Goal: Task Accomplishment & Management: Complete application form

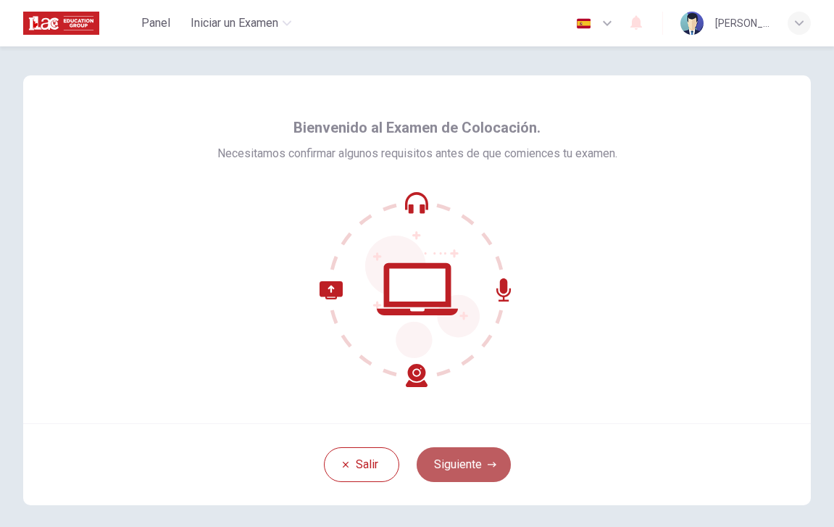
click at [469, 476] on button "Siguiente" at bounding box center [464, 464] width 94 height 35
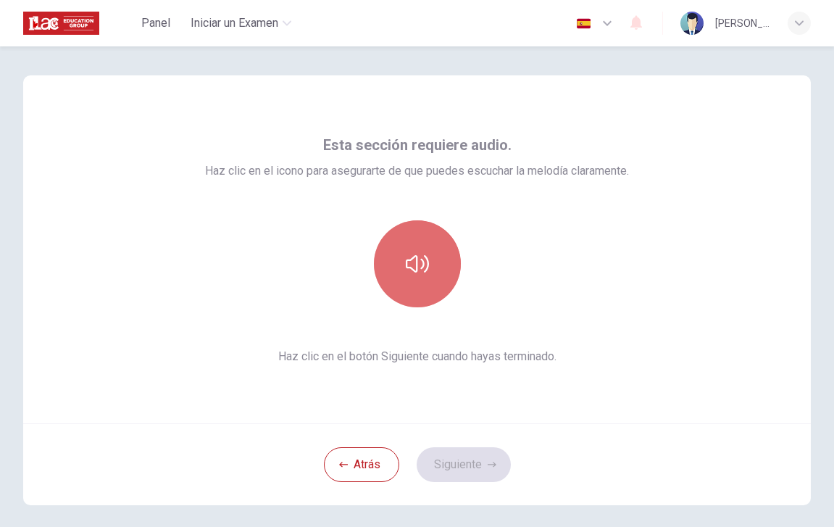
click at [427, 262] on icon "button" at bounding box center [417, 263] width 23 height 17
click at [422, 262] on icon "button" at bounding box center [417, 263] width 23 height 23
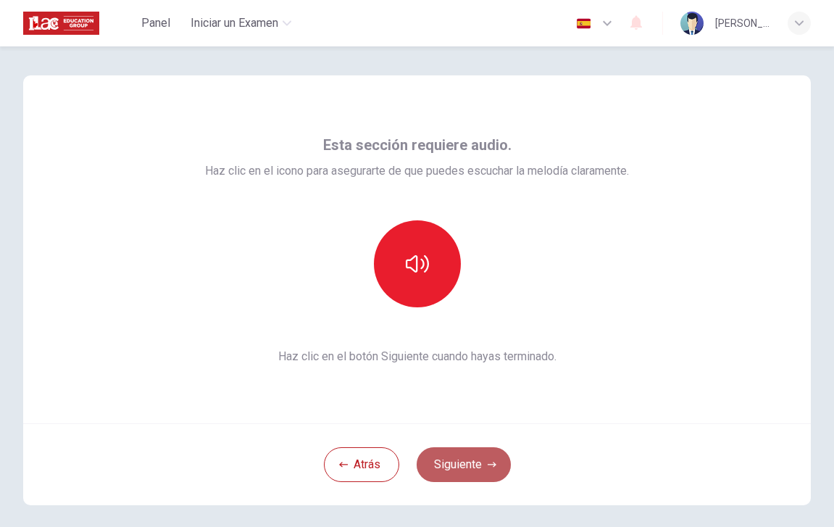
click at [454, 464] on button "Siguiente" at bounding box center [464, 464] width 94 height 35
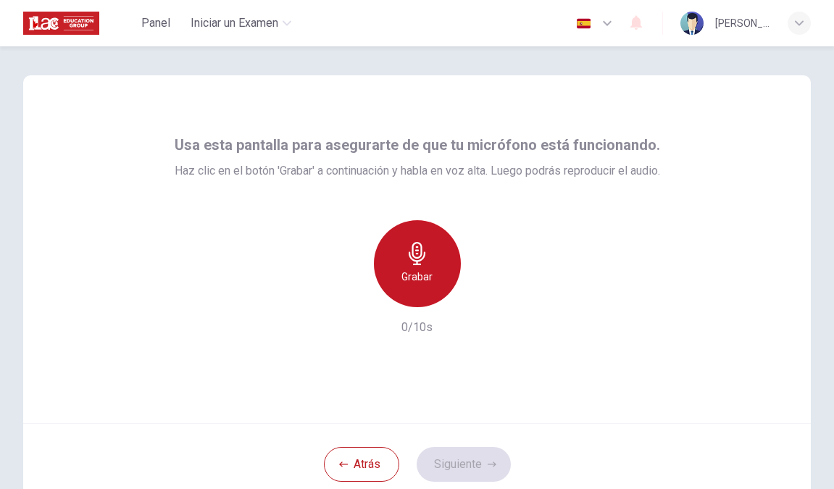
click at [411, 262] on icon "button" at bounding box center [417, 253] width 23 height 23
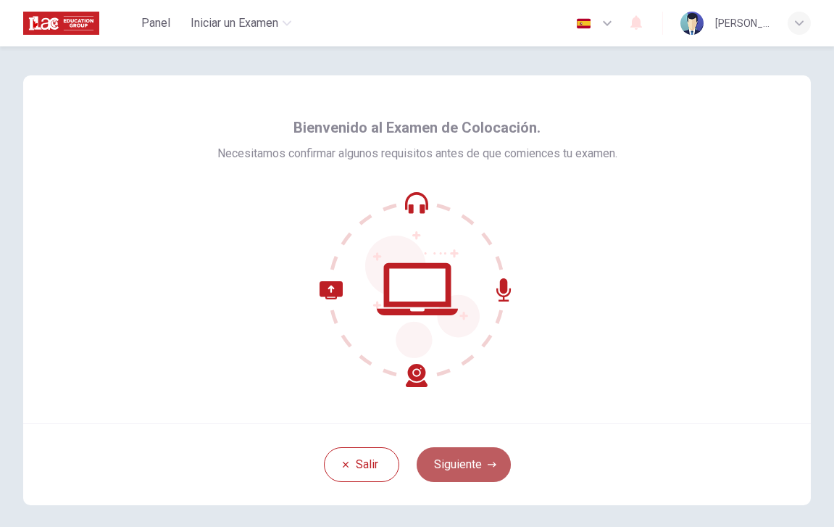
click at [460, 469] on button "Siguiente" at bounding box center [464, 464] width 94 height 35
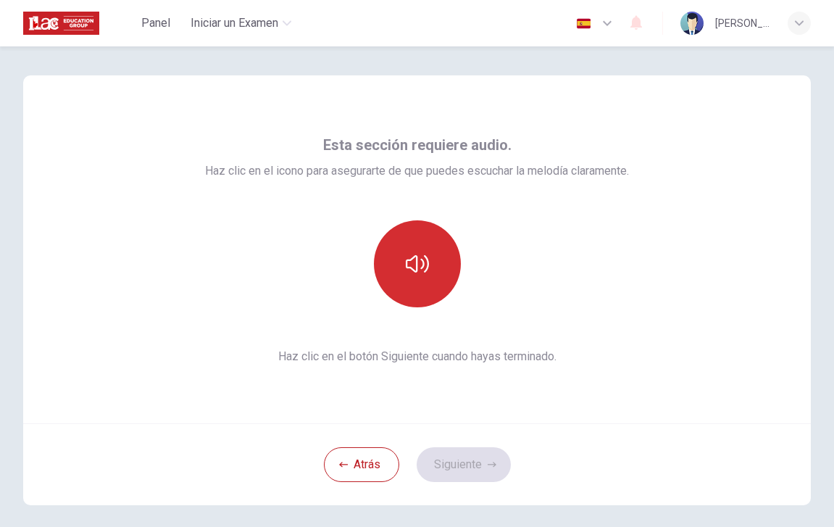
click at [406, 274] on icon "button" at bounding box center [417, 263] width 23 height 23
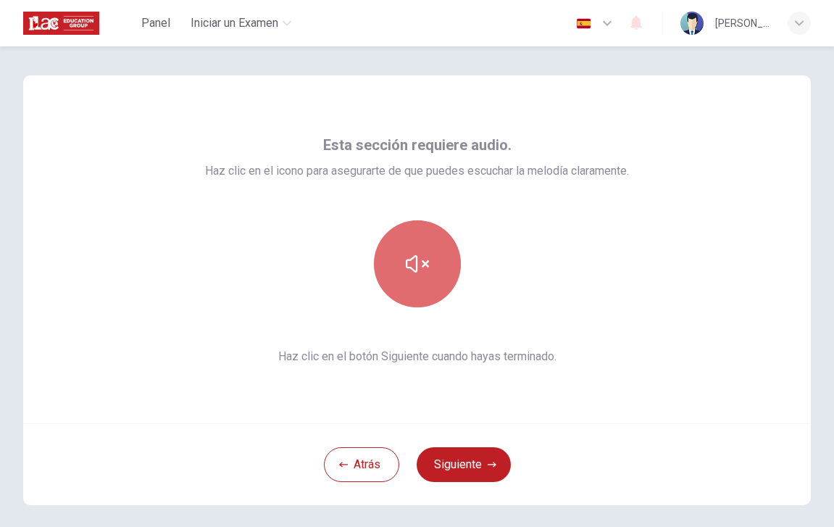
click at [406, 274] on icon "button" at bounding box center [417, 263] width 23 height 23
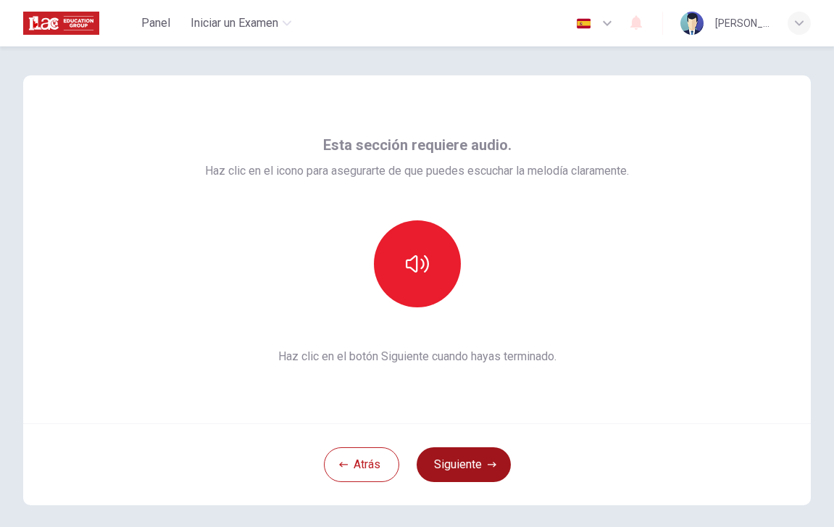
click at [472, 459] on button "Siguiente" at bounding box center [464, 464] width 94 height 35
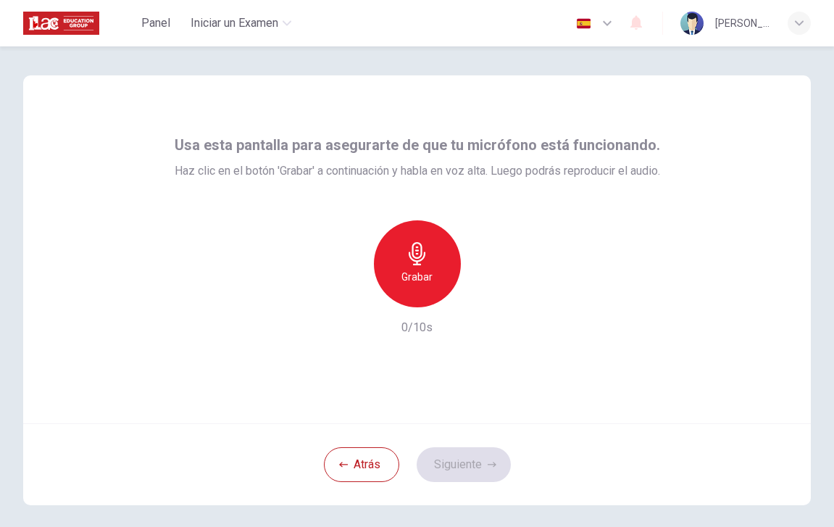
click at [411, 268] on h6 "Grabar" at bounding box center [416, 276] width 31 height 17
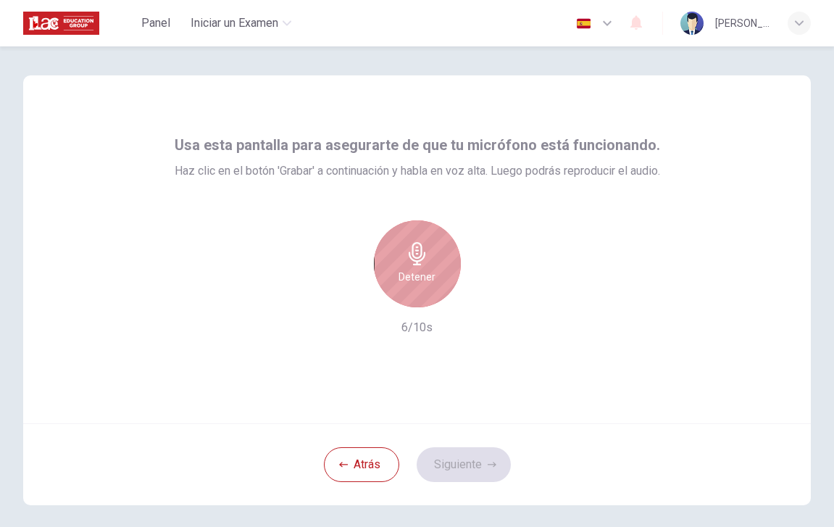
click at [411, 268] on h6 "Detener" at bounding box center [416, 276] width 37 height 17
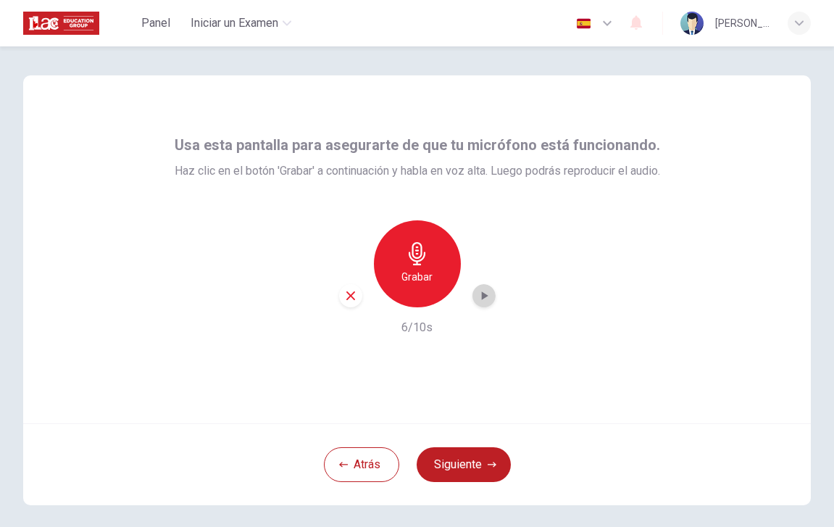
click at [485, 299] on icon "button" at bounding box center [484, 295] width 14 height 14
click at [348, 302] on div "button" at bounding box center [350, 295] width 23 height 23
click at [425, 265] on div "Grabar" at bounding box center [417, 263] width 87 height 87
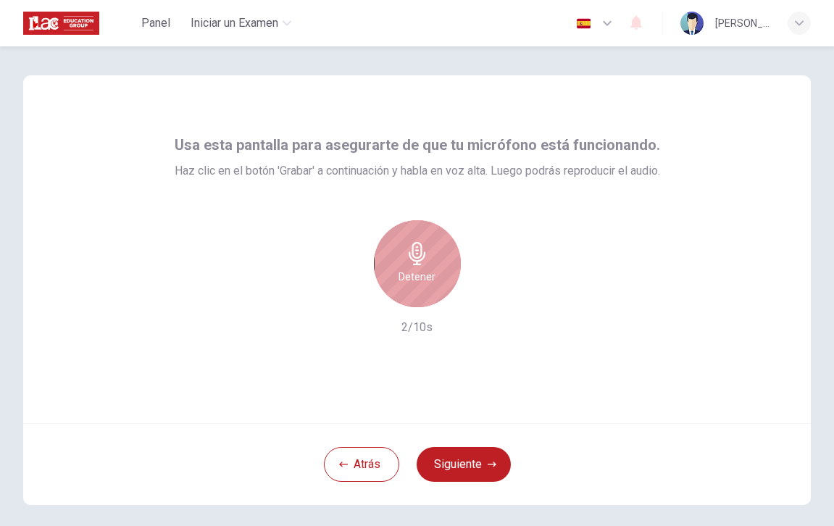
click at [425, 268] on h6 "Detener" at bounding box center [416, 276] width 37 height 17
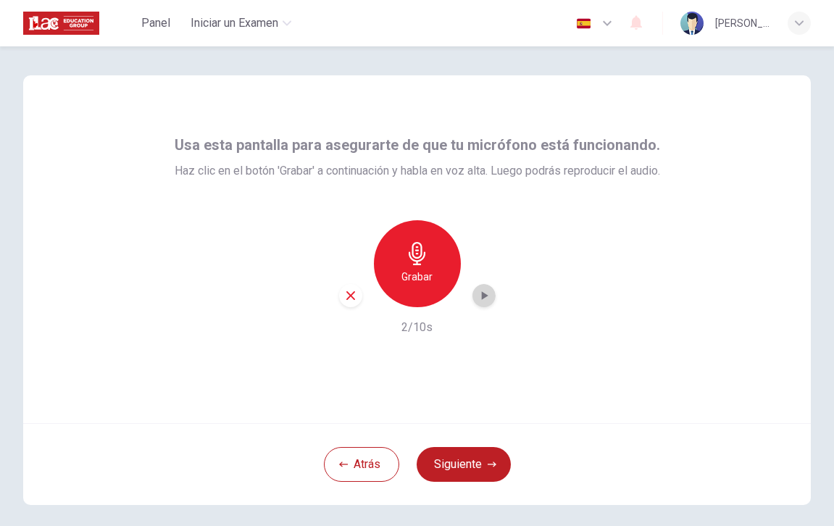
click at [477, 295] on icon "button" at bounding box center [484, 295] width 14 height 14
click at [482, 460] on button "Siguiente" at bounding box center [464, 464] width 94 height 35
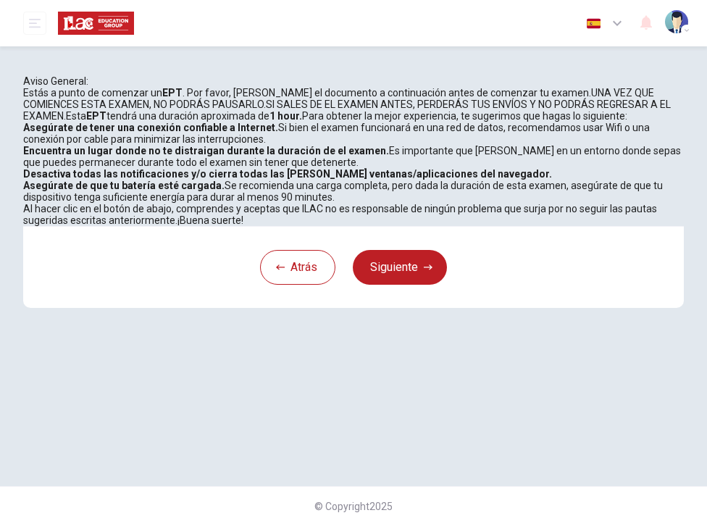
scroll to position [259, 0]
click at [423, 285] on button "Siguiente" at bounding box center [400, 267] width 94 height 35
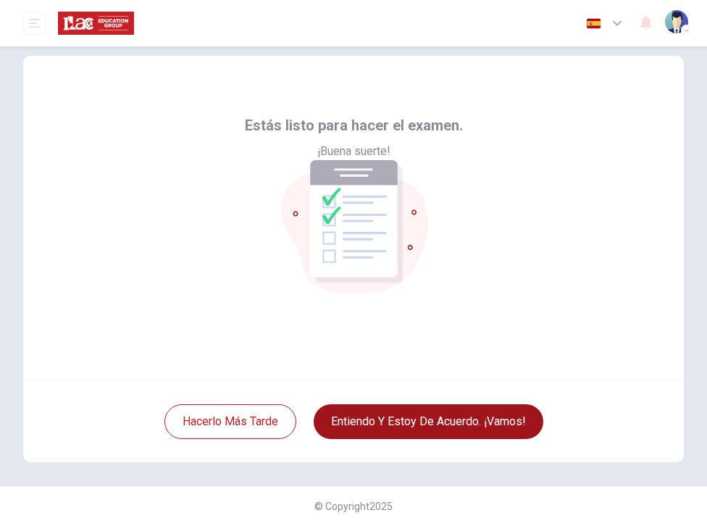
scroll to position [20, 0]
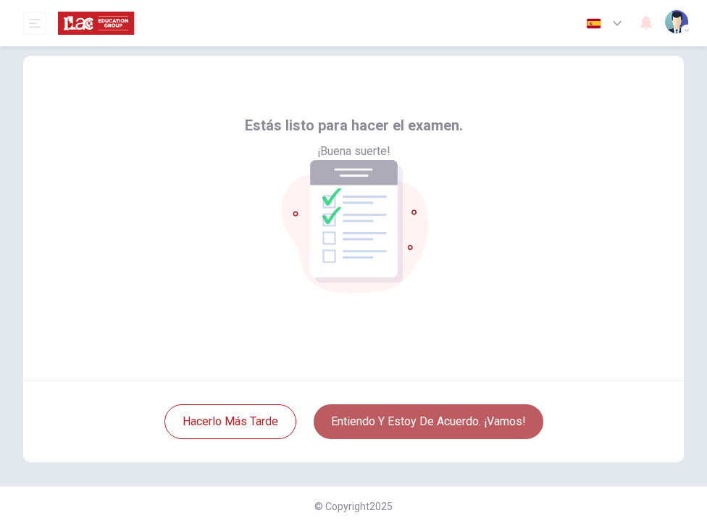
click at [405, 425] on button "Entiendo y estoy de acuerdo. ¡Vamos!" at bounding box center [429, 421] width 230 height 35
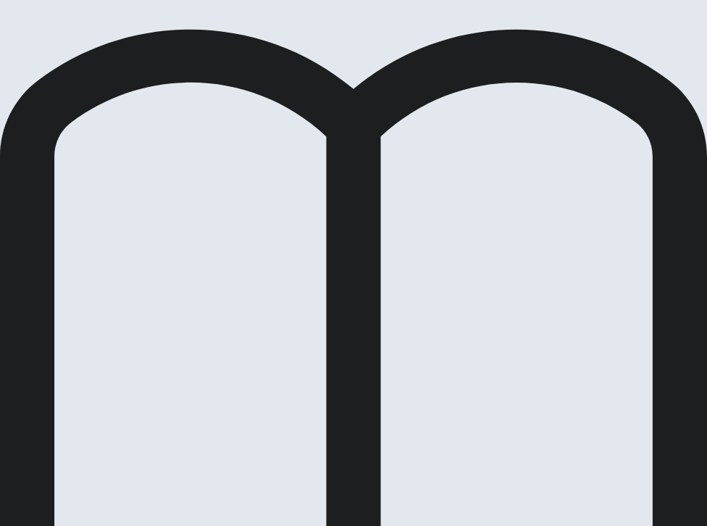
scroll to position [0, 0]
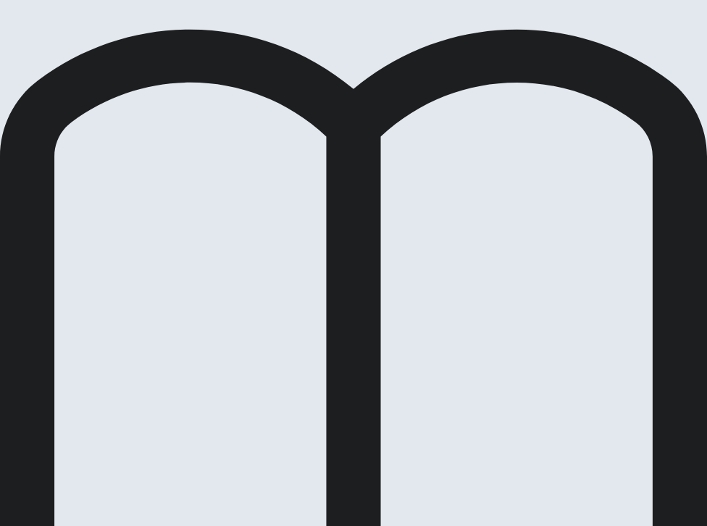
scroll to position [57, 0]
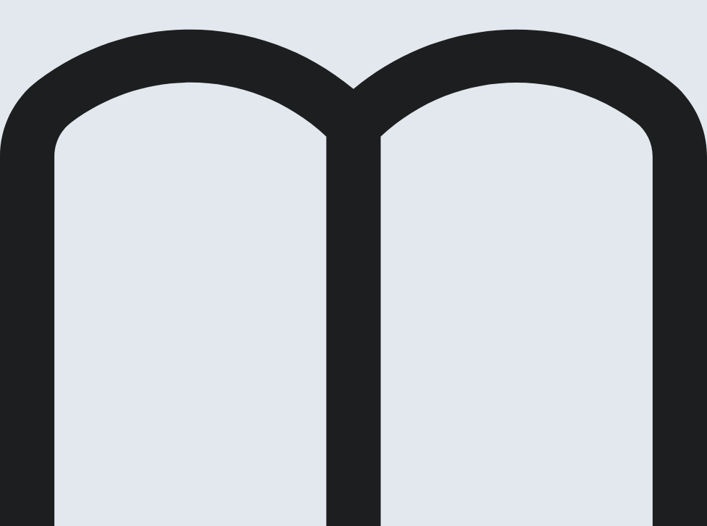
scroll to position [209, 0]
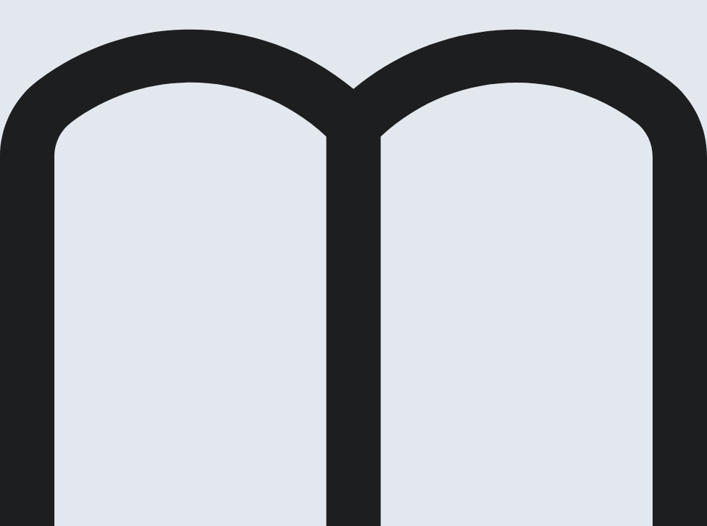
scroll to position [32, 0]
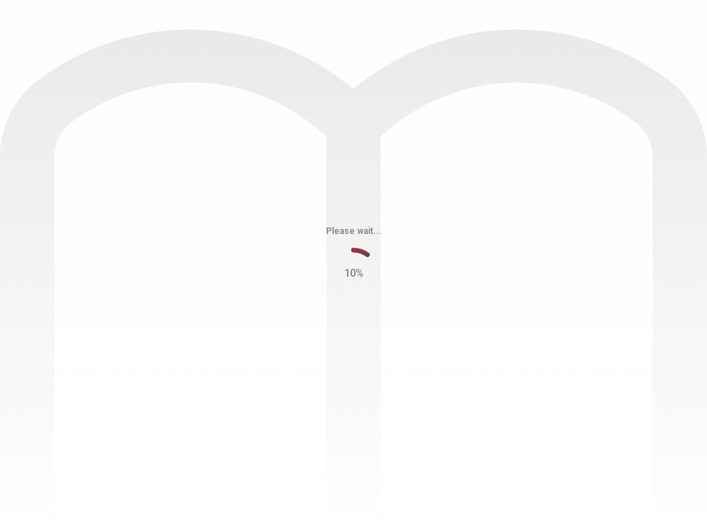
scroll to position [0, 0]
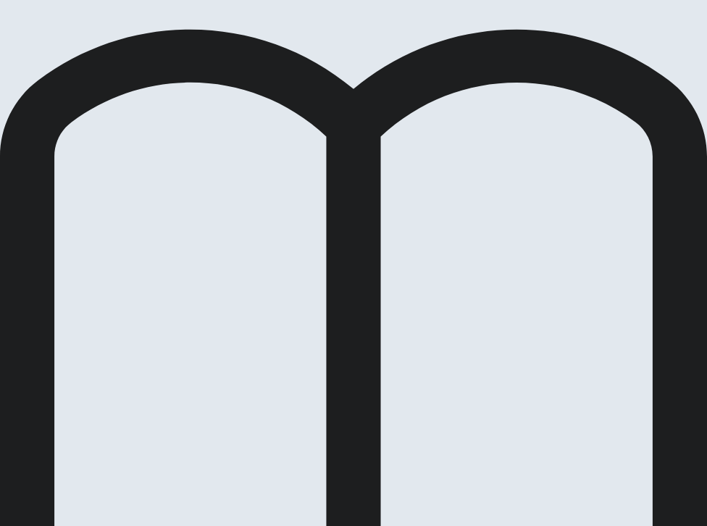
scroll to position [38, 0]
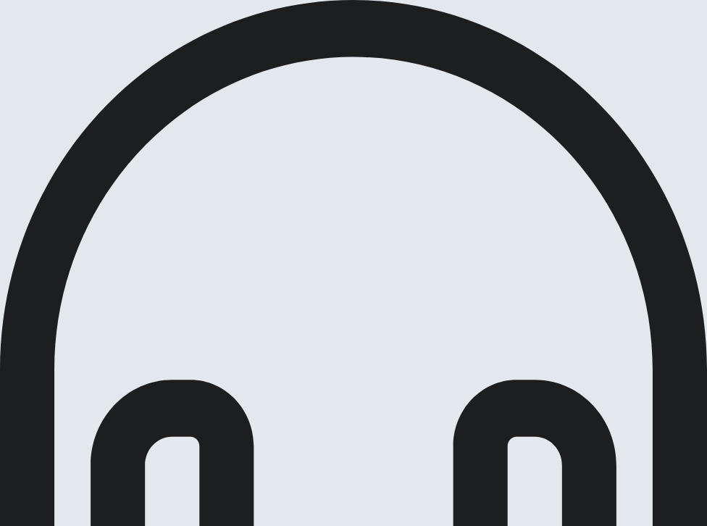
scroll to position [59, 0]
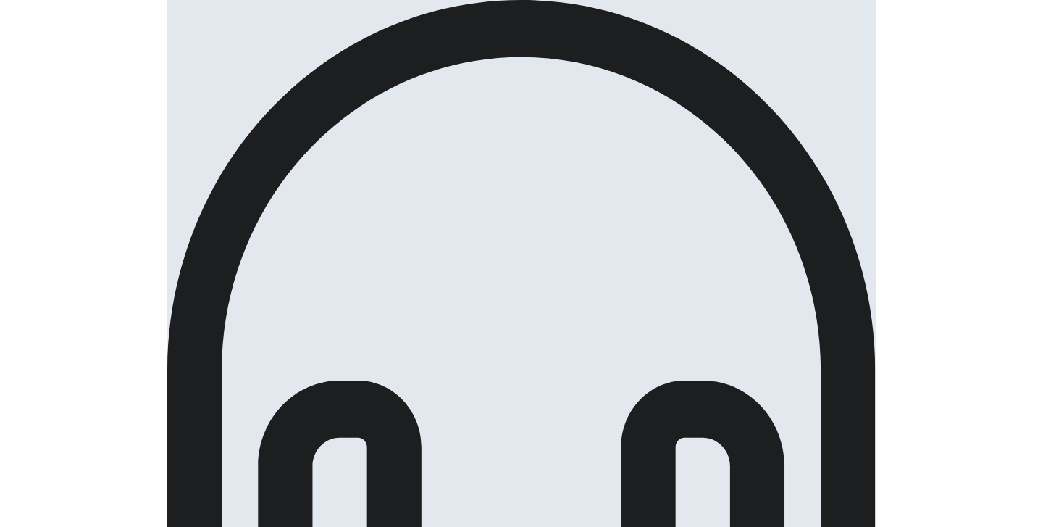
scroll to position [0, 0]
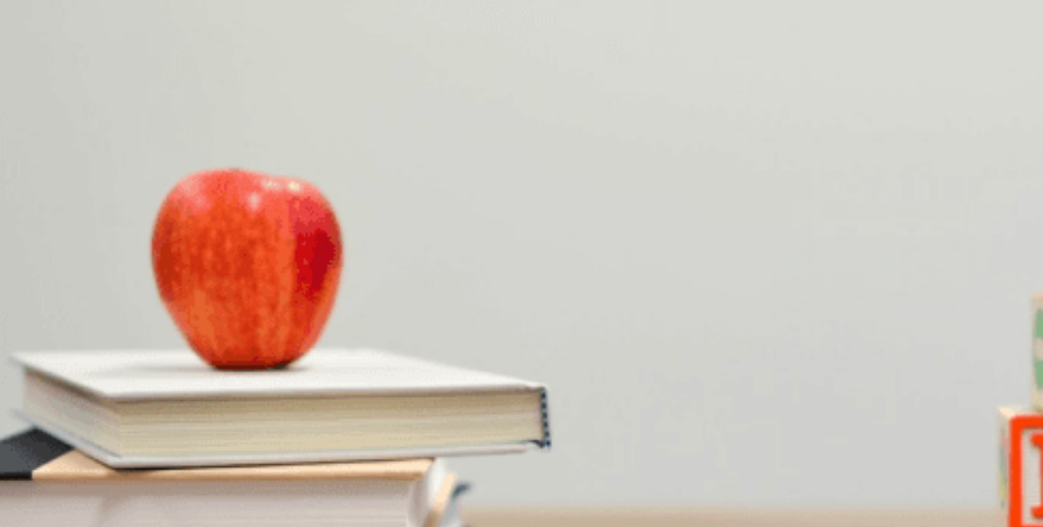
scroll to position [1344, 0]
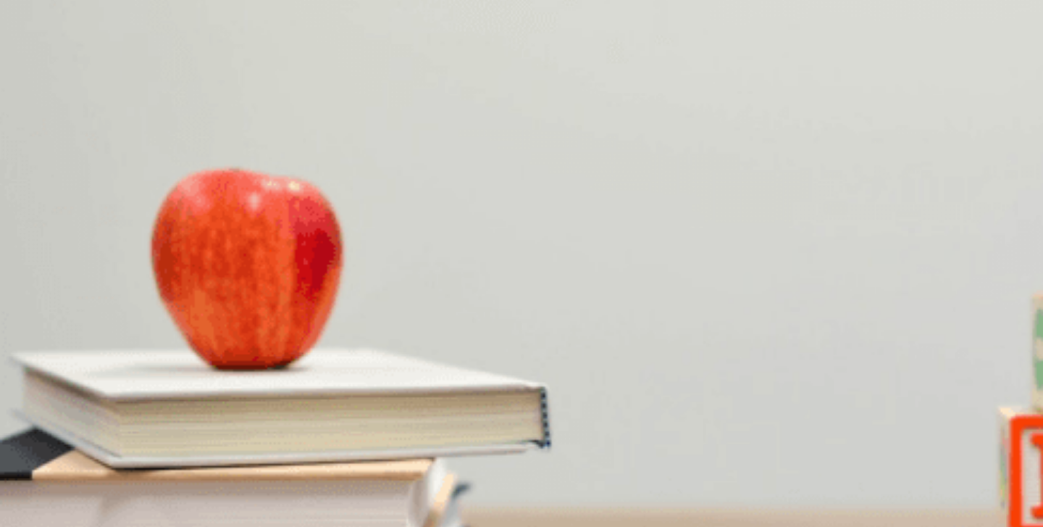
drag, startPoint x: 863, startPoint y: 28, endPoint x: 874, endPoint y: 188, distance: 160.5
click at [833, 186] on div "EPT Listening Continue Continue Question 1 What does the woman decide to do? A …" at bounding box center [521, 263] width 1043 height 527
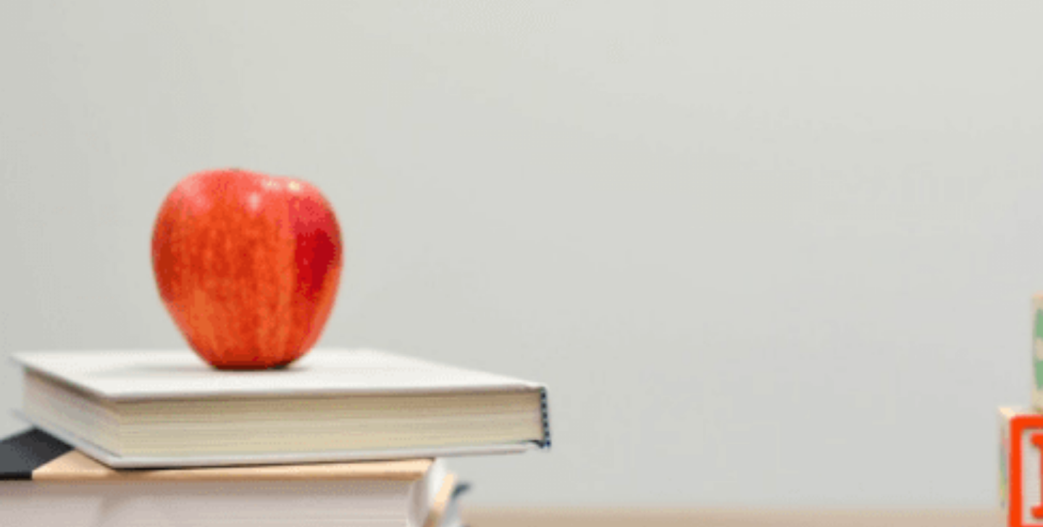
type input "0"
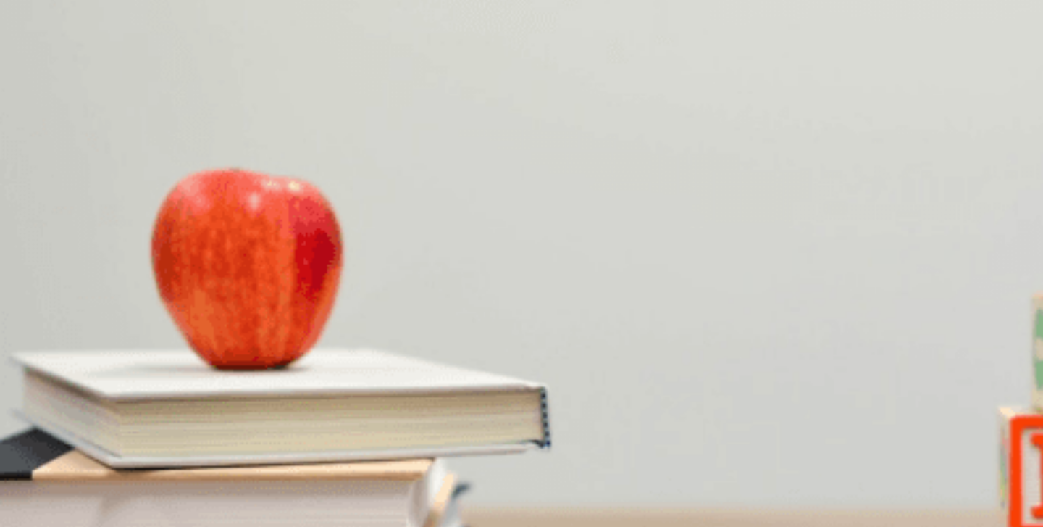
scroll to position [85, 0]
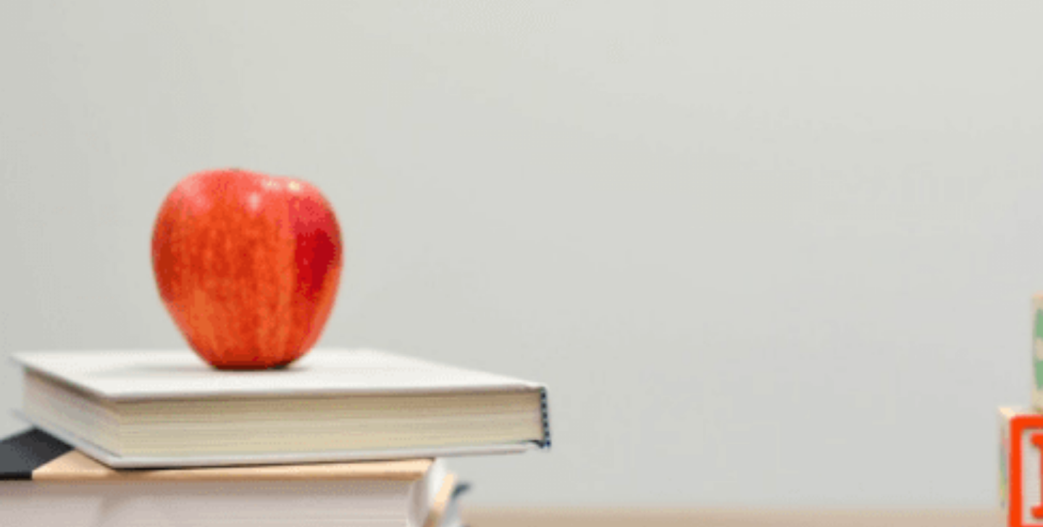
scroll to position [0, 0]
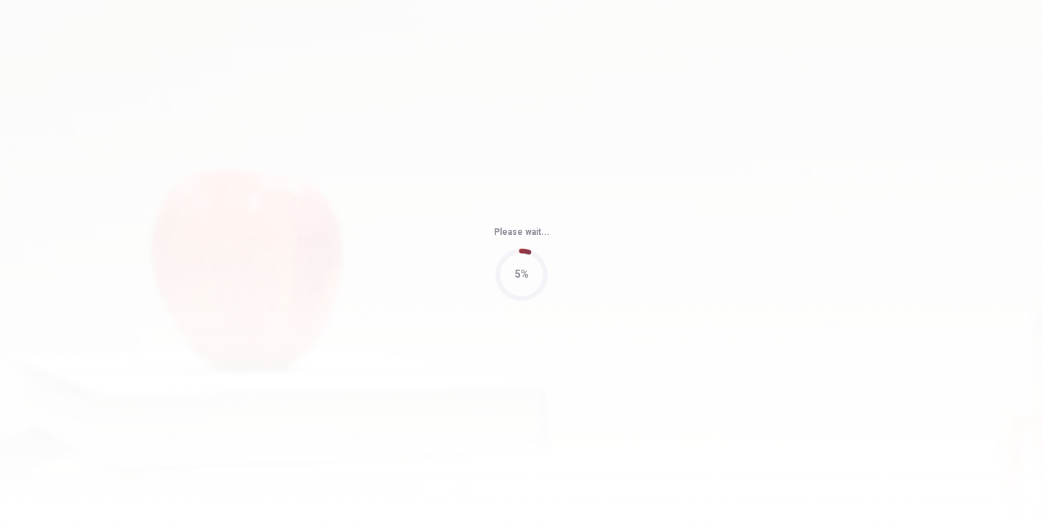
type input "97"
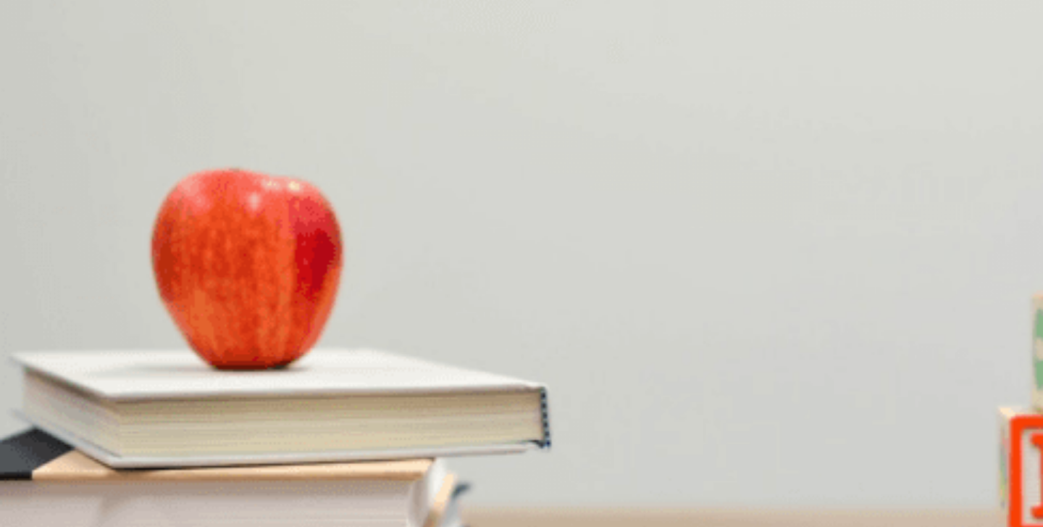
scroll to position [995, 0]
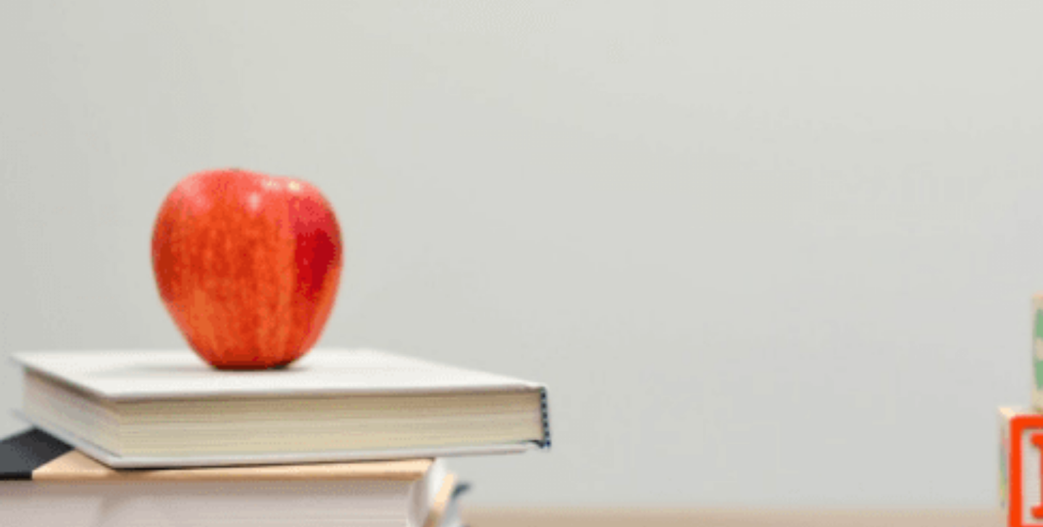
scroll to position [0, 0]
click at [354, 390] on div "You must click this to continue" at bounding box center [286, 380] width 153 height 17
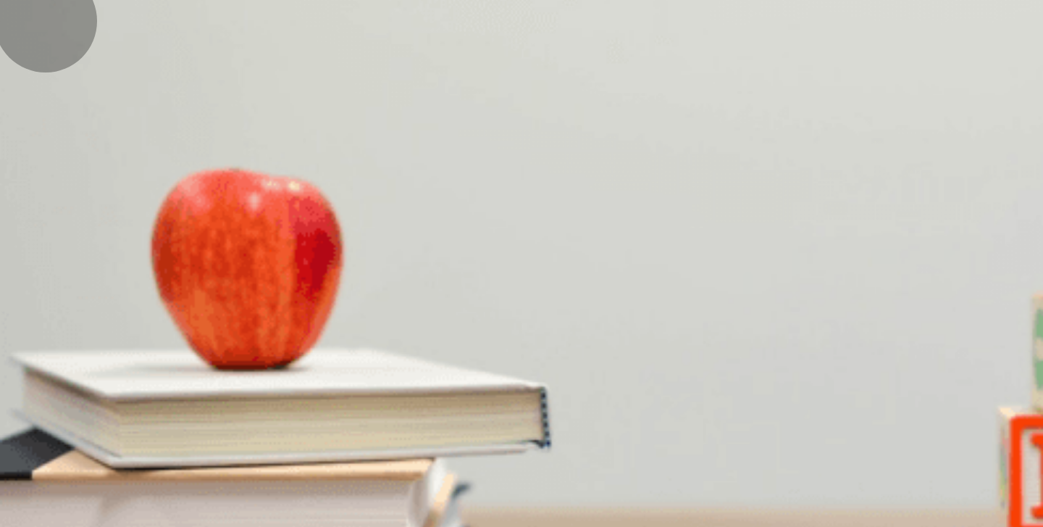
drag, startPoint x: 579, startPoint y: 492, endPoint x: 585, endPoint y: 488, distance: 7.5
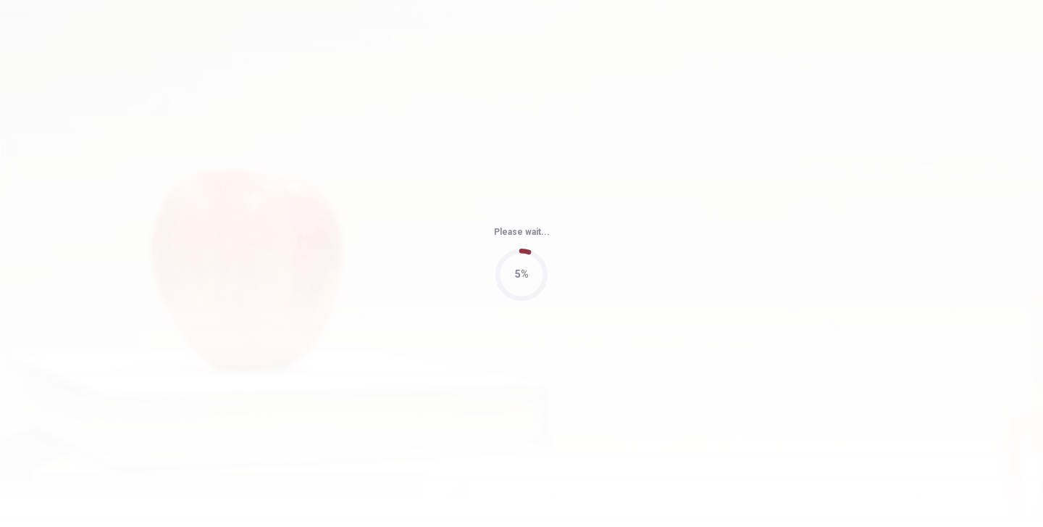
type input "67"
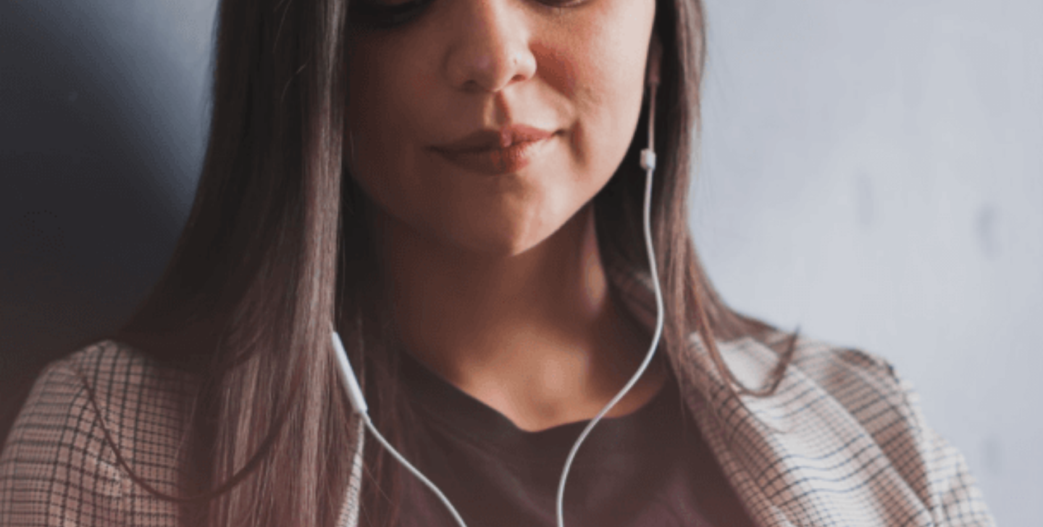
scroll to position [256, 0]
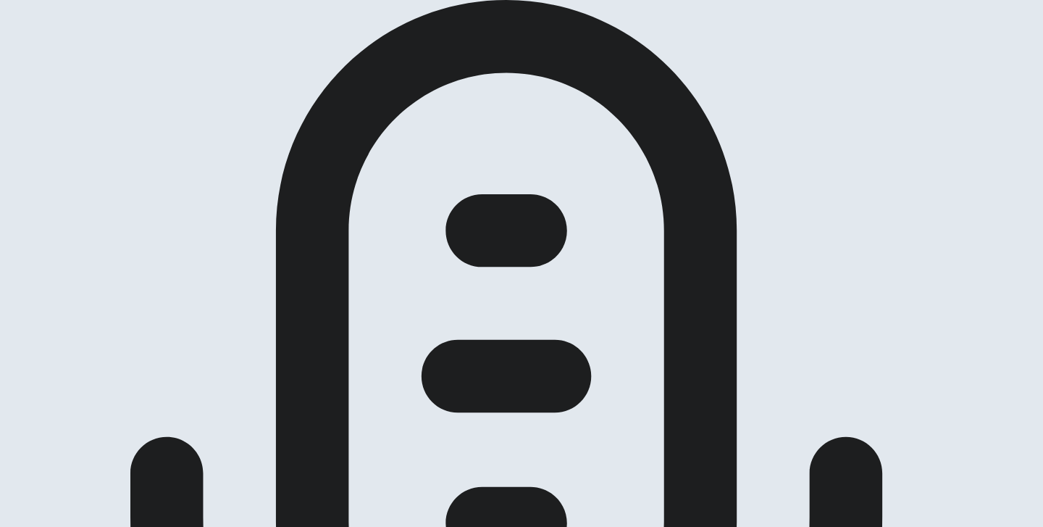
scroll to position [135, 0]
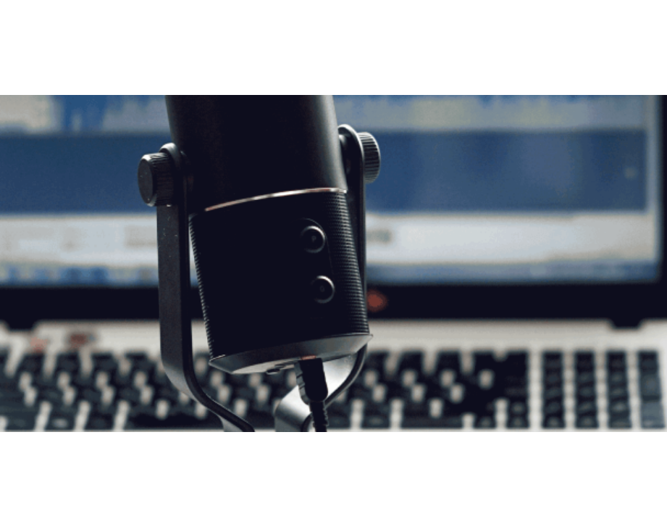
scroll to position [154, 0]
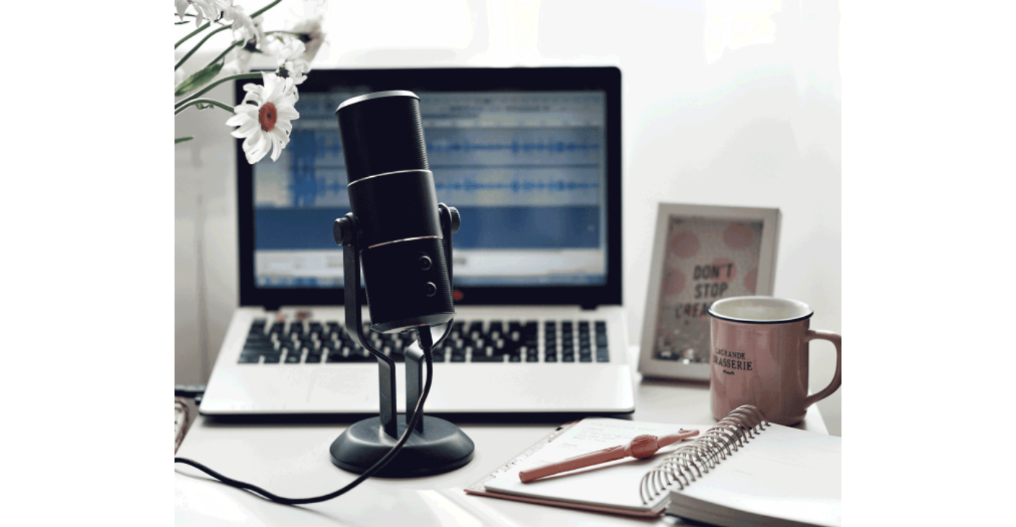
scroll to position [106, 0]
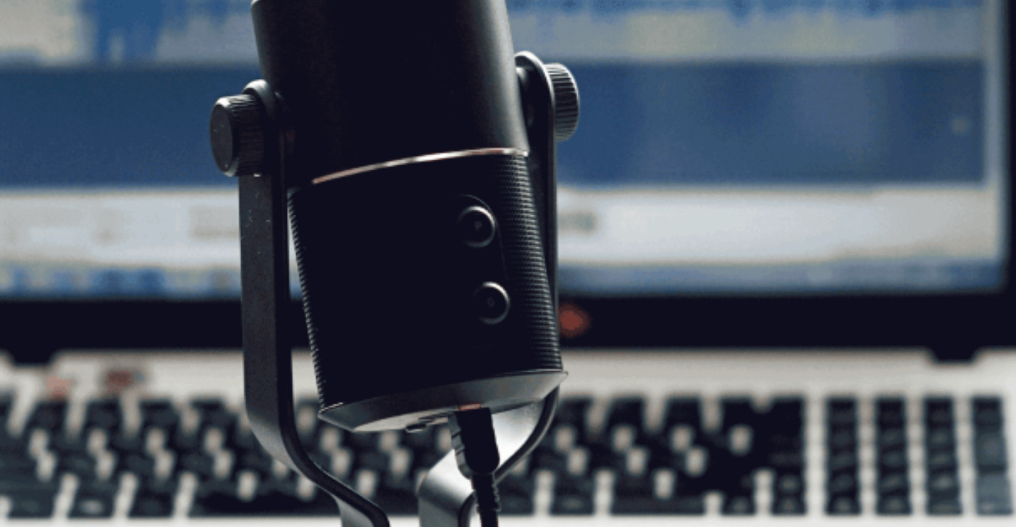
scroll to position [25, 0]
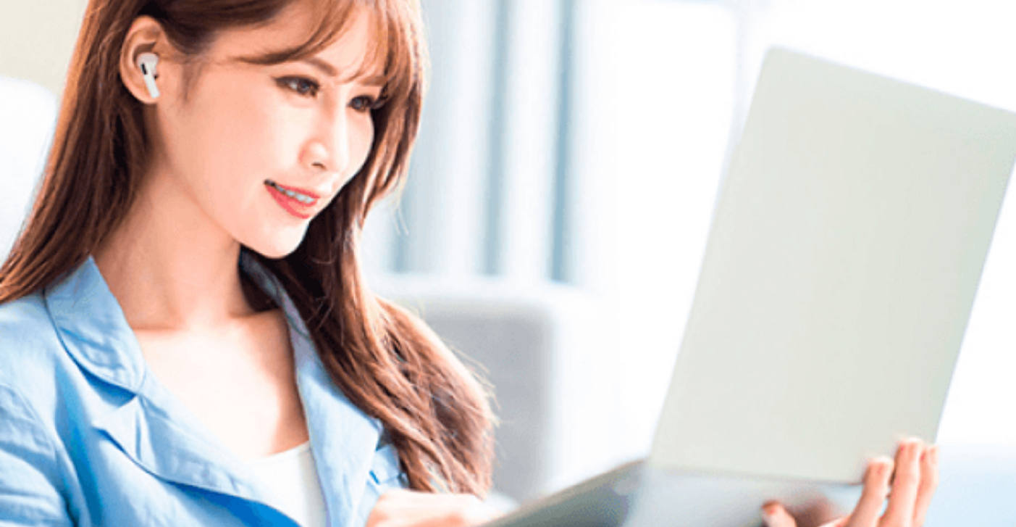
scroll to position [109, 0]
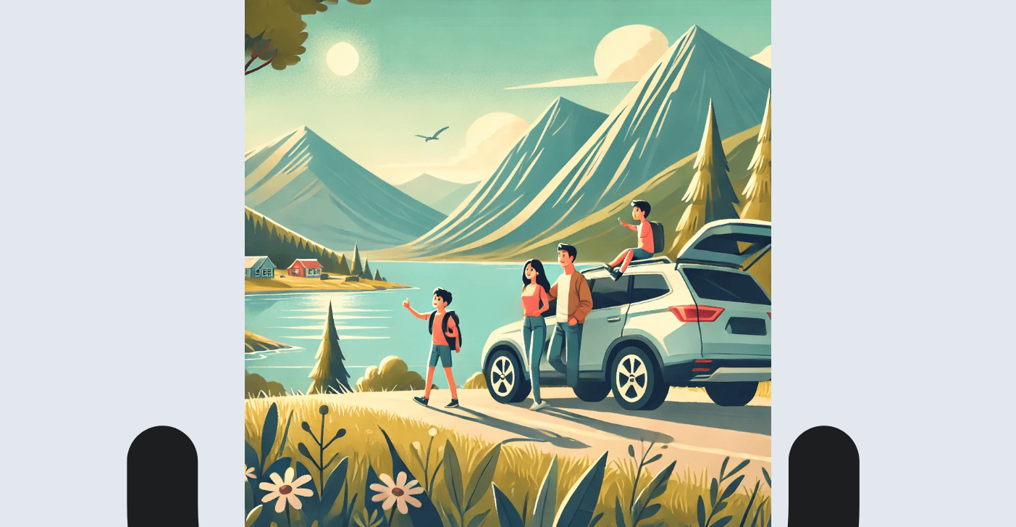
drag, startPoint x: 605, startPoint y: 266, endPoint x: 606, endPoint y: 320, distance: 54.3
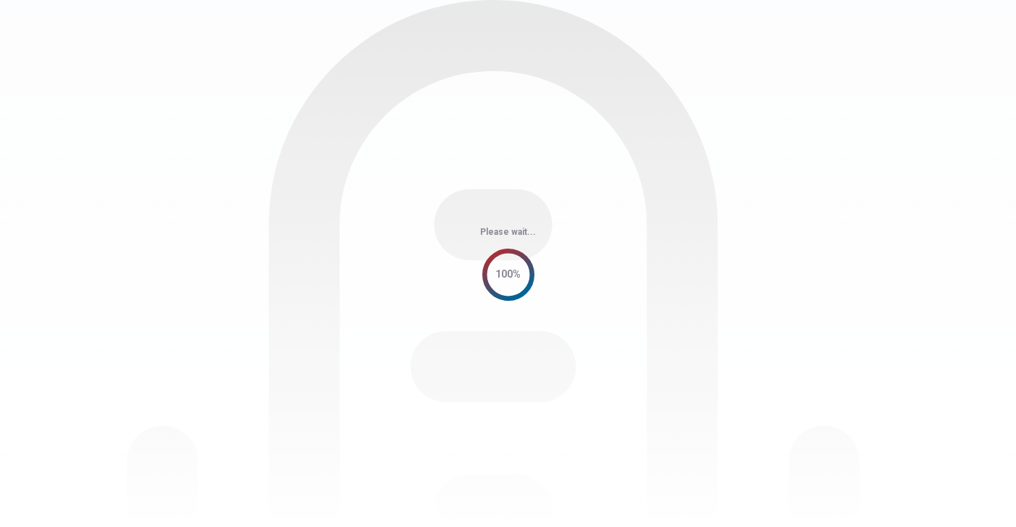
scroll to position [0, 0]
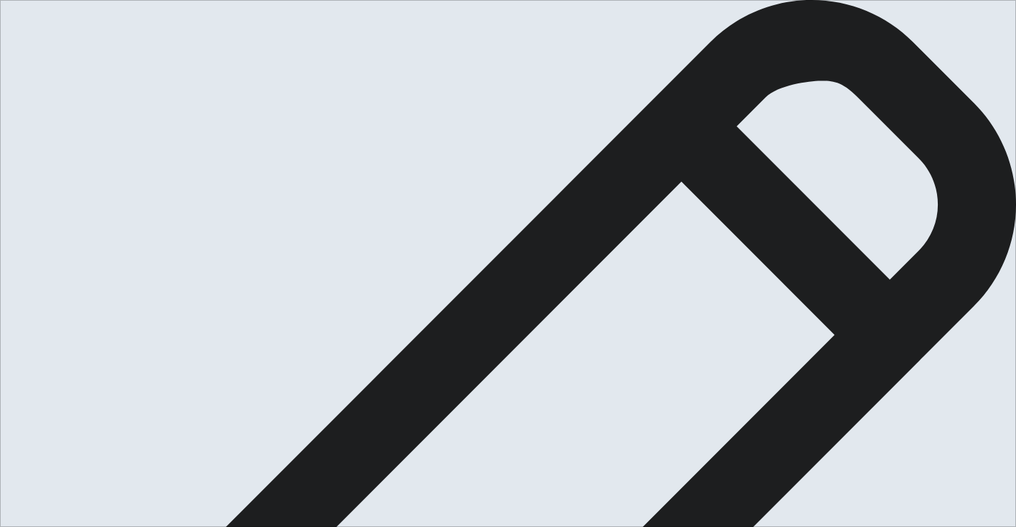
scroll to position [80, 0]
drag, startPoint x: 822, startPoint y: 118, endPoint x: 774, endPoint y: 117, distance: 47.8
drag, startPoint x: 562, startPoint y: 131, endPoint x: 537, endPoint y: 131, distance: 25.4
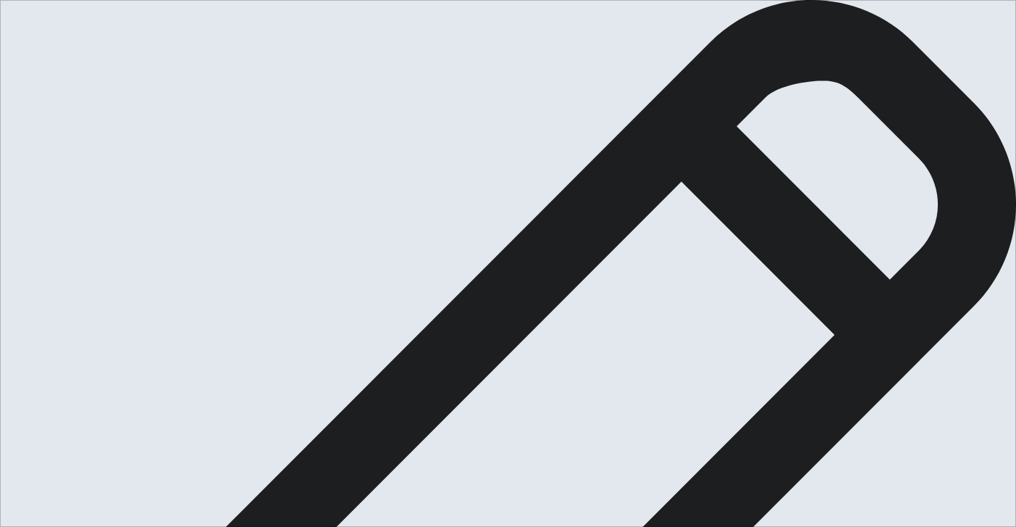
drag, startPoint x: 856, startPoint y: 133, endPoint x: 786, endPoint y: 133, distance: 69.5
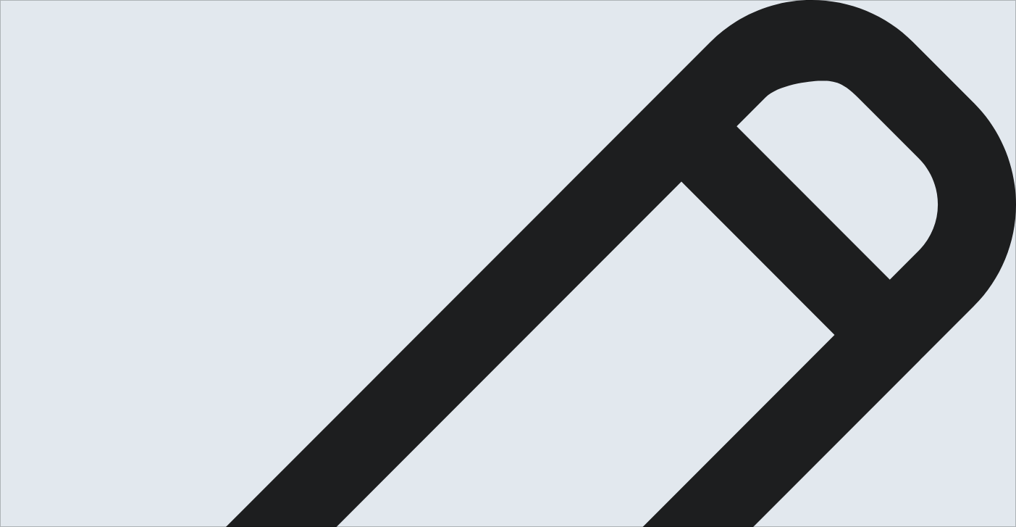
drag, startPoint x: 646, startPoint y: 225, endPoint x: 538, endPoint y: 229, distance: 108.7
drag, startPoint x: 798, startPoint y: 209, endPoint x: 891, endPoint y: 217, distance: 93.8
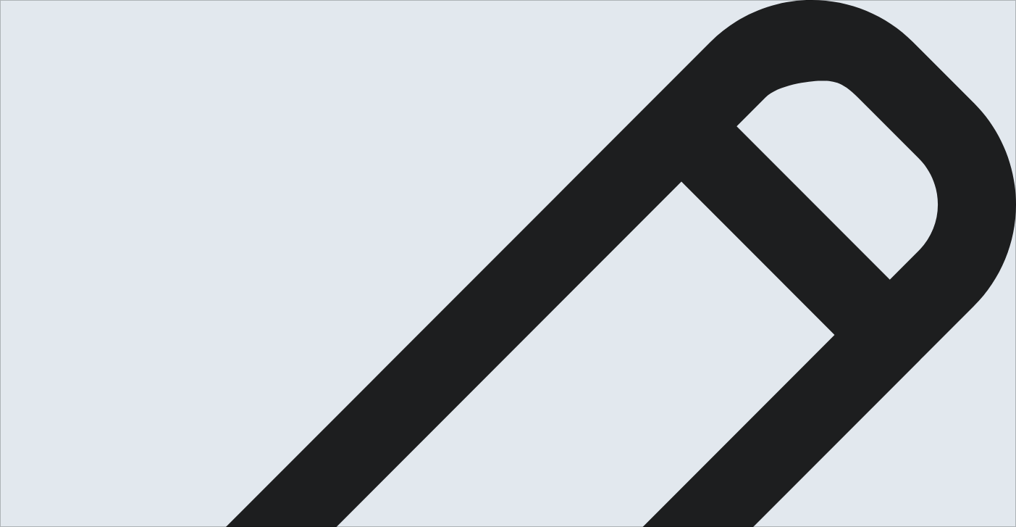
scroll to position [62, 0]
type textarea "One of the most important events I organized was in March, for [DATE][DATE]. We…"
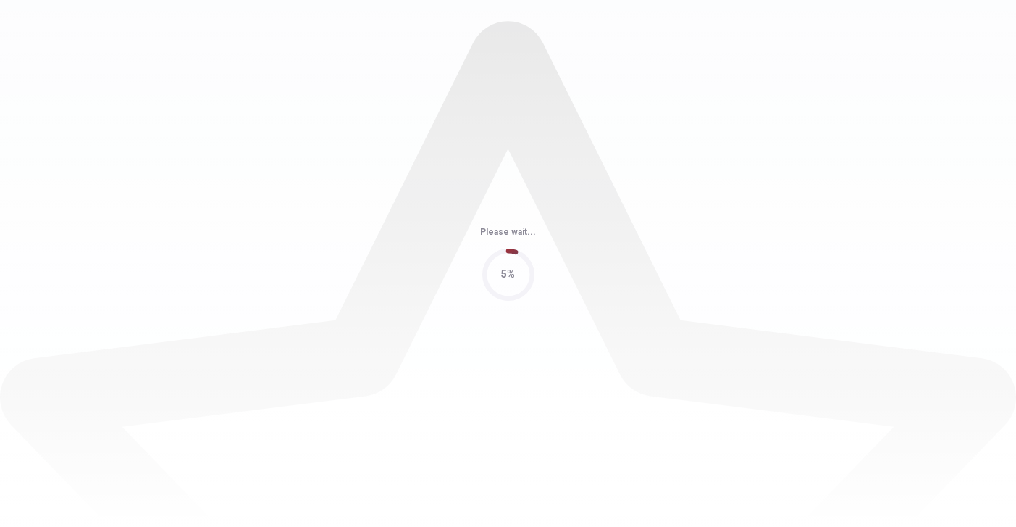
scroll to position [0, 0]
